Goal: Information Seeking & Learning: Learn about a topic

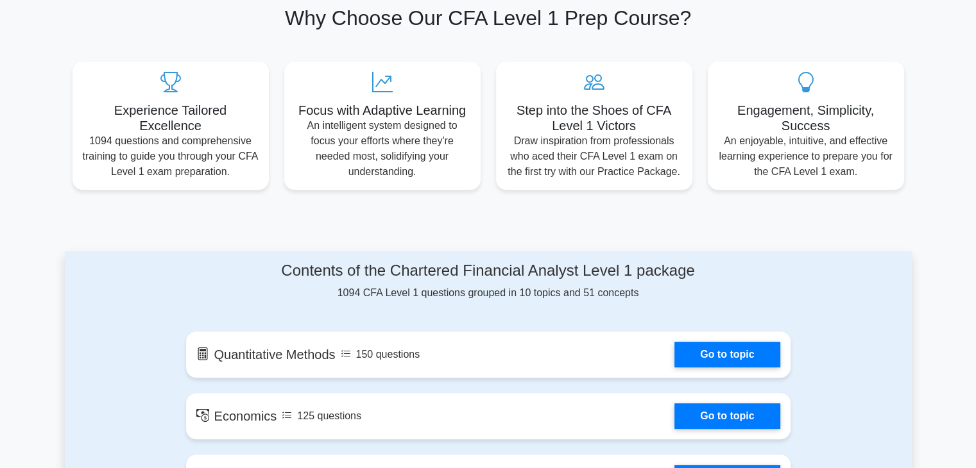
scroll to position [427, 0]
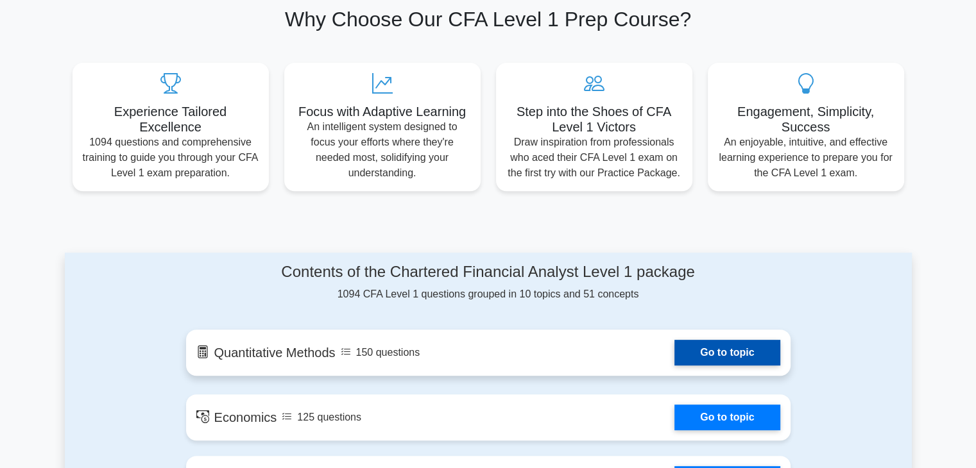
click at [674, 356] on link "Go to topic" at bounding box center [726, 353] width 105 height 26
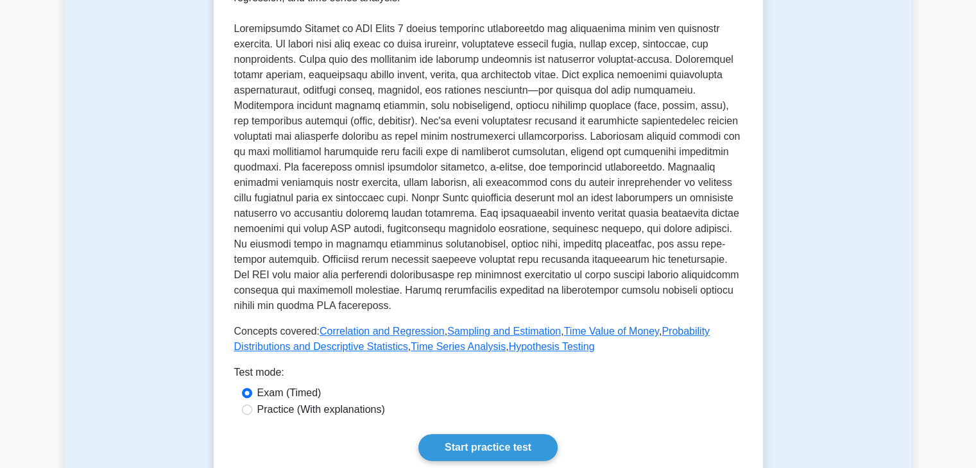
scroll to position [484, 0]
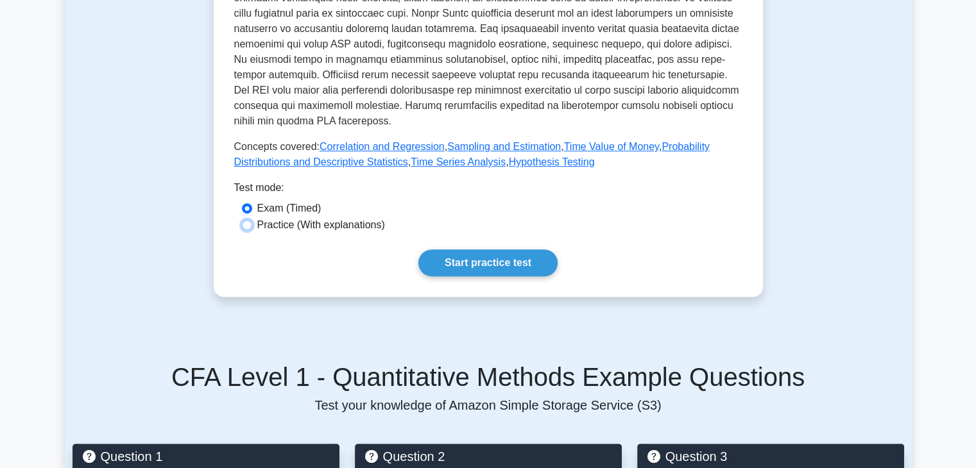
click at [250, 223] on input "Practice (With explanations)" at bounding box center [247, 225] width 10 height 10
radio input "true"
click at [467, 265] on link "Start practice test" at bounding box center [487, 263] width 139 height 27
